Goal: Task Accomplishment & Management: Complete application form

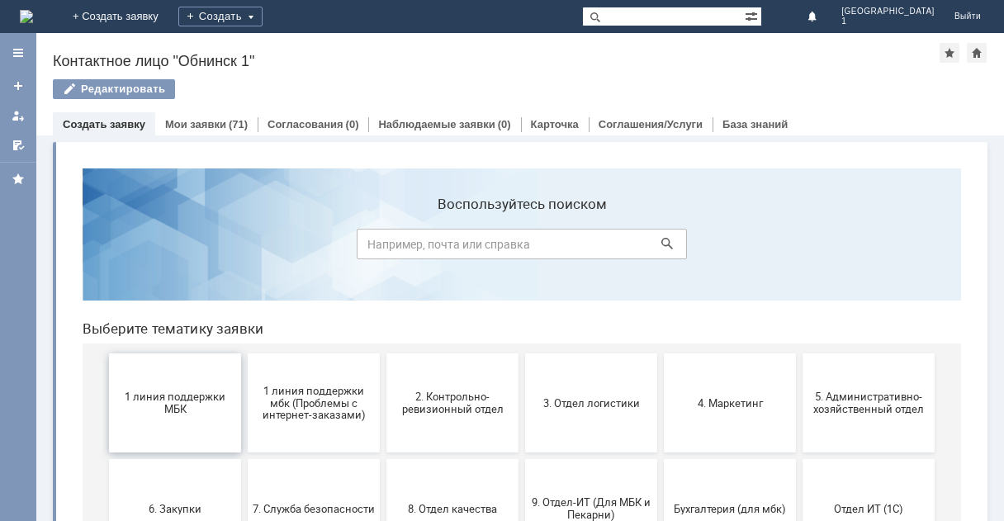
click at [193, 403] on span "1 линия поддержки МБК" at bounding box center [175, 403] width 122 height 25
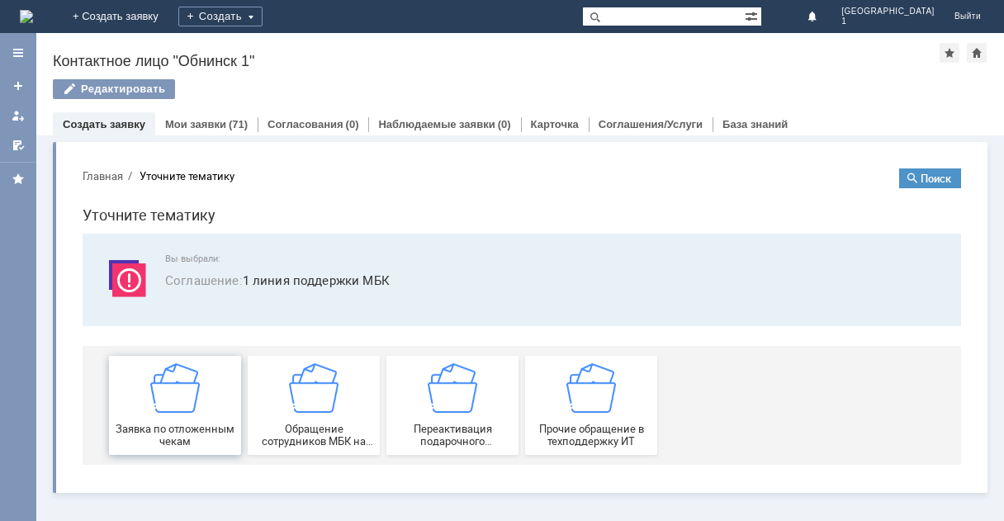
click at [197, 395] on img at bounding box center [175, 388] width 50 height 50
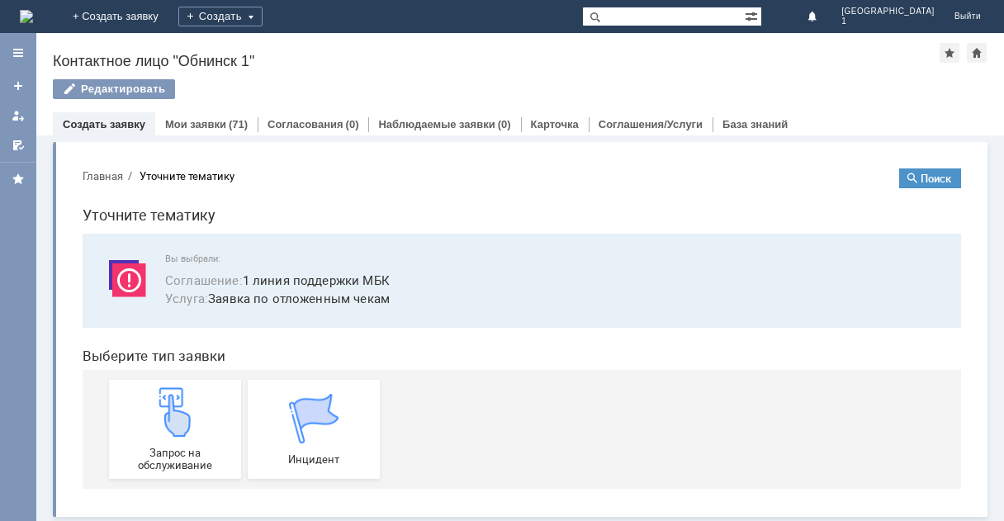
click at [197, 395] on div "Запрос на обслуживание" at bounding box center [175, 429] width 122 height 84
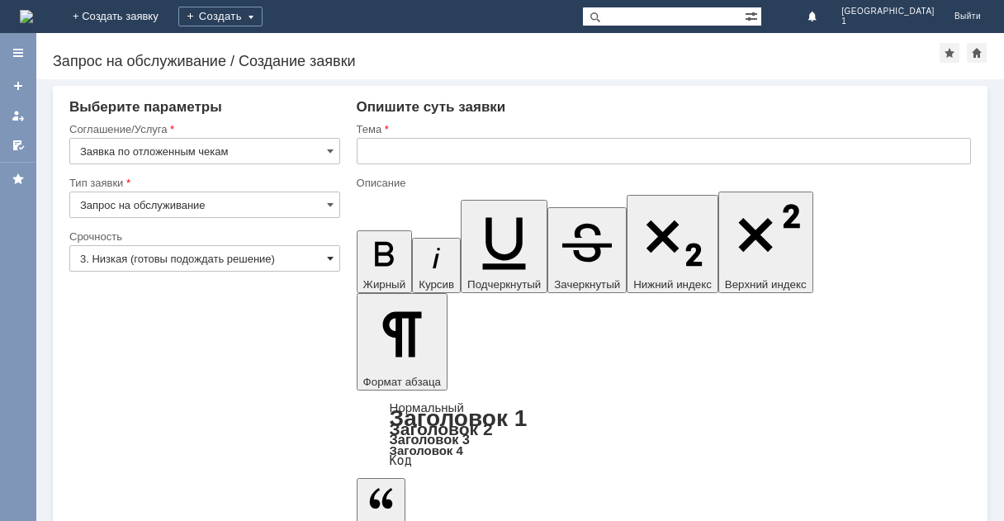
click at [329, 261] on span at bounding box center [330, 258] width 7 height 13
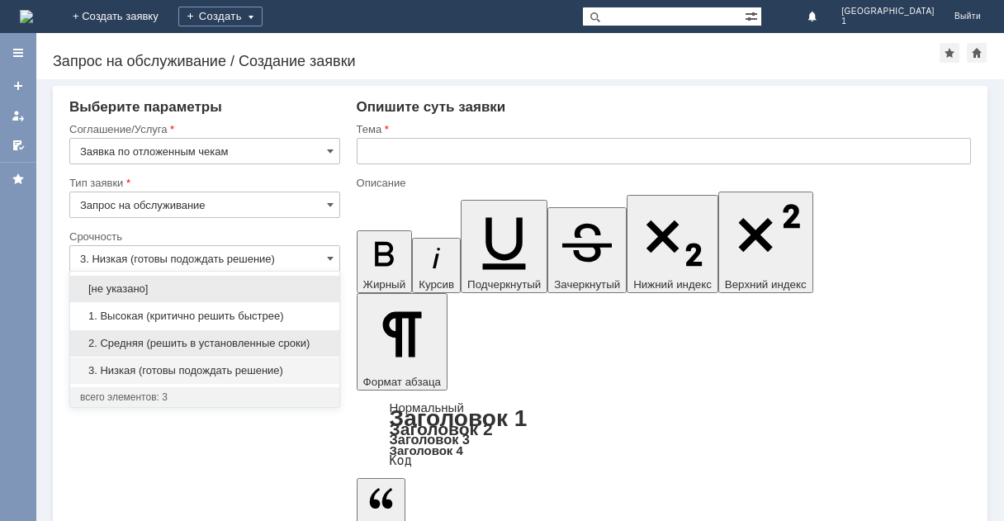
click at [164, 343] on span "2. Средняя (решить в установленные сроки)" at bounding box center [204, 343] width 249 height 13
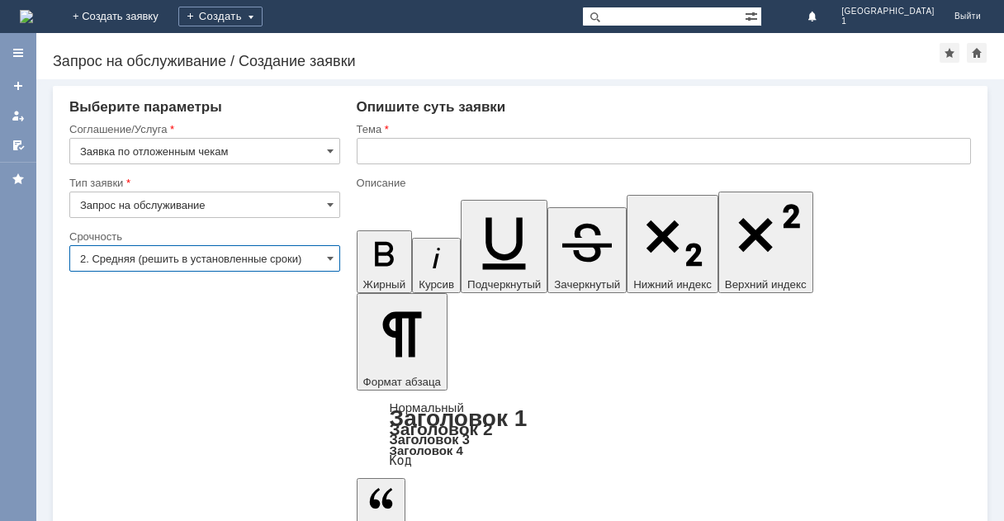
type input "2. Средняя (решить в установленные сроки)"
click at [383, 155] on input "text" at bounding box center [664, 151] width 614 height 26
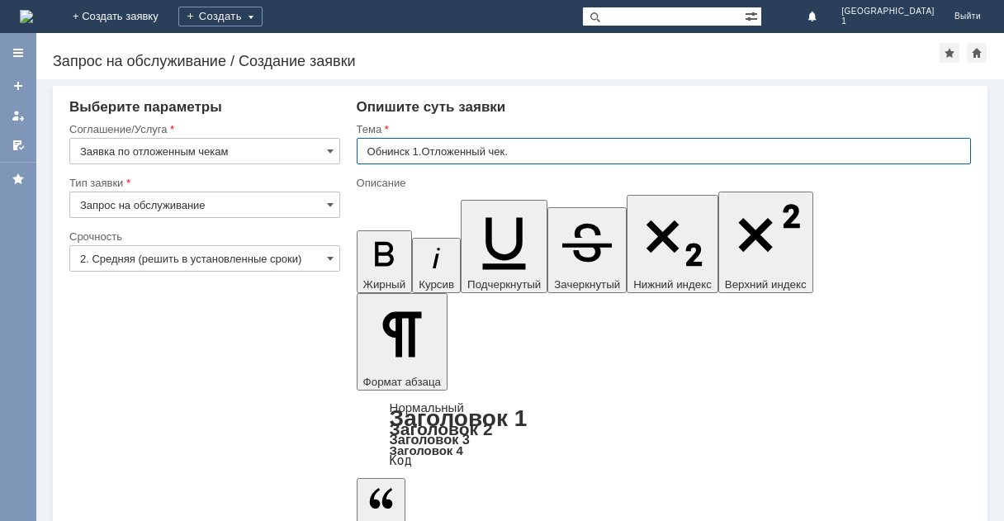
type input "Обнинск 1.Отложенный чек."
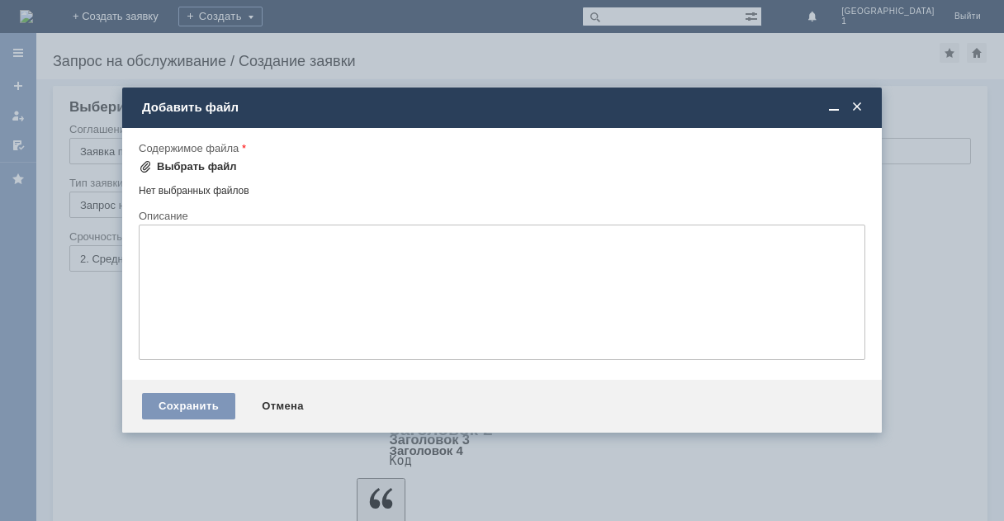
click at [192, 167] on div "Выбрать файл" at bounding box center [197, 166] width 80 height 13
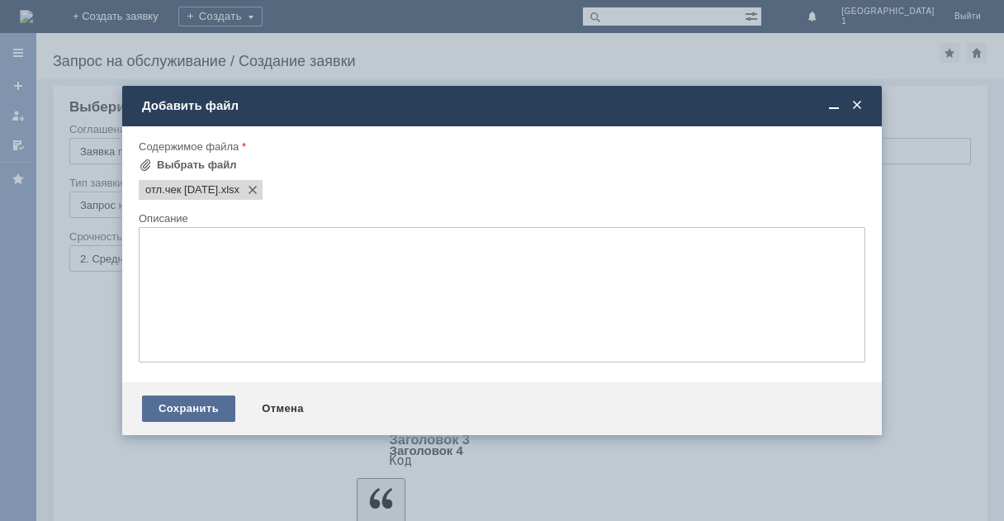
click at [208, 405] on div "Сохранить" at bounding box center [188, 408] width 93 height 26
